Goal: Task Accomplishment & Management: Manage account settings

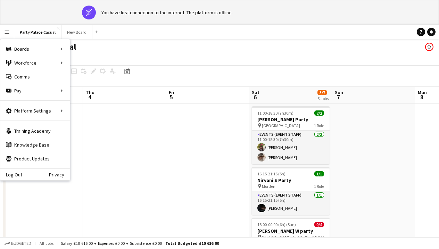
scroll to position [0, 149]
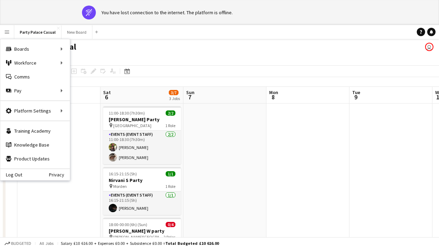
click at [206, 46] on div "Party Palace Casual user" at bounding box center [219, 45] width 439 height 13
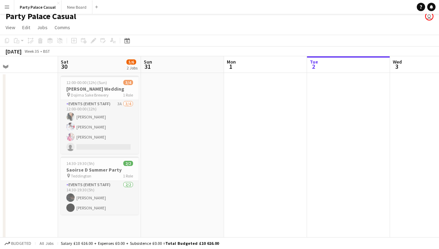
scroll to position [0, 168]
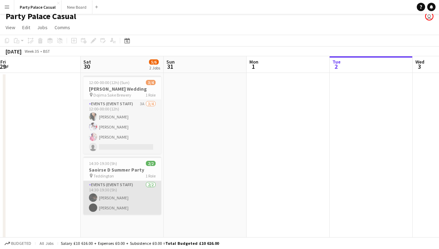
click at [144, 206] on app-card-role "Events (Event Staff) 2/2 14:30-19:30 (5h) Eziafa Iwe Ruth Nakaanga" at bounding box center [122, 198] width 78 height 34
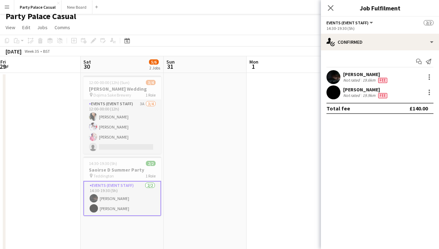
click at [377, 79] on div "Fee" at bounding box center [383, 80] width 12 height 6
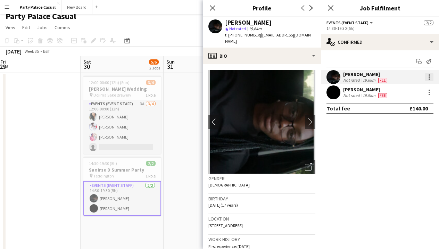
click at [432, 76] on div at bounding box center [429, 77] width 8 height 8
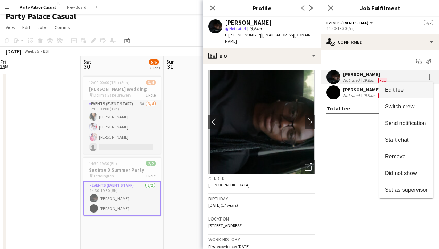
click at [400, 90] on span "Edit fee" at bounding box center [394, 90] width 19 height 6
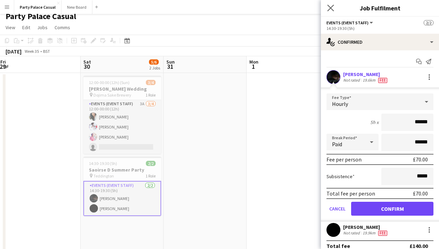
click at [332, 11] on app-icon "Close pop-in" at bounding box center [331, 8] width 10 height 10
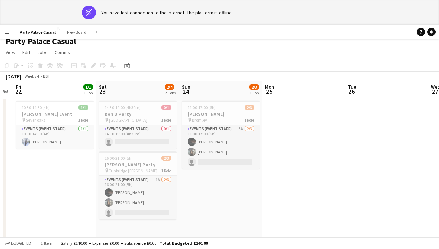
scroll to position [0, 0]
